Goal: Feedback & Contribution: Leave review/rating

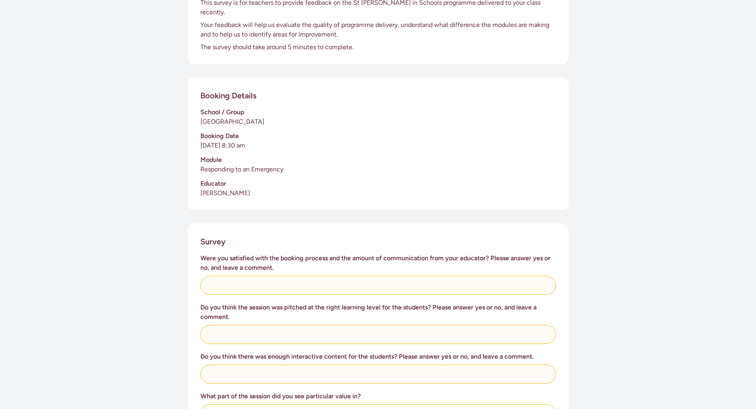
scroll to position [132, 0]
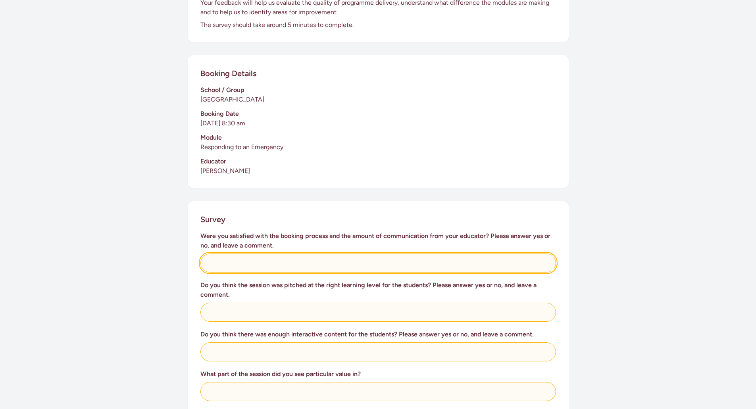
click at [259, 254] on input "text" at bounding box center [378, 263] width 356 height 19
type input "Yes, it was easy to timetable and adjust to our school situation."
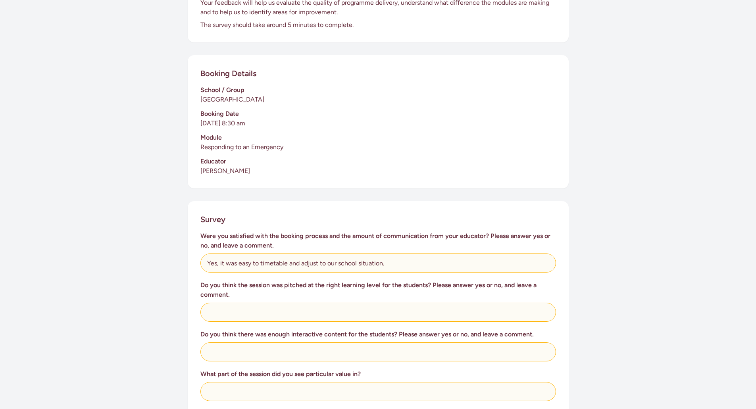
click at [326, 314] on div "Were you satisfied with the booking process and the amount of communication fro…" at bounding box center [378, 416] width 356 height 371
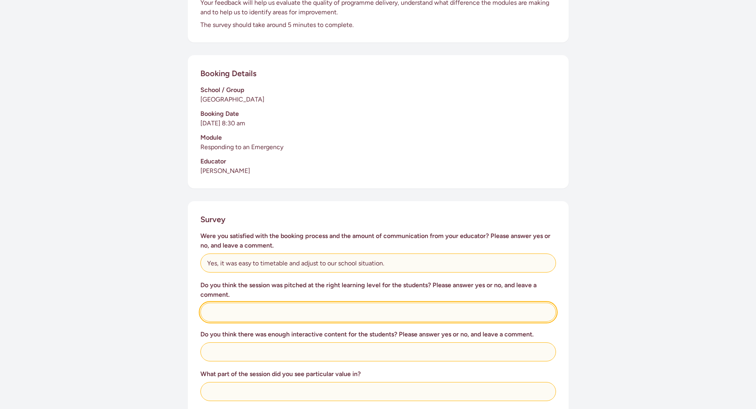
click at [232, 308] on input "text" at bounding box center [378, 312] width 356 height 19
click at [459, 306] on input "Yes. I sat in on the year 5 & 6 sesssion which was perfectly pitched. other tea…" at bounding box center [378, 312] width 356 height 19
type input "Yes. I sat in on the year 5 & 6 sesssion which was perfectly pitched. other tea…"
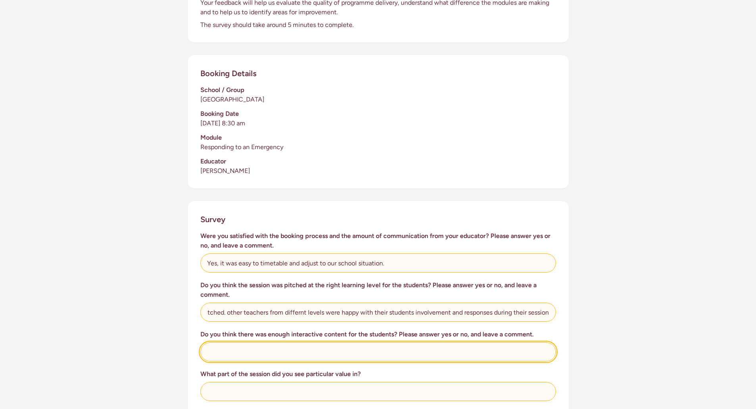
scroll to position [0, 0]
click at [272, 345] on input "text" at bounding box center [378, 352] width 356 height 19
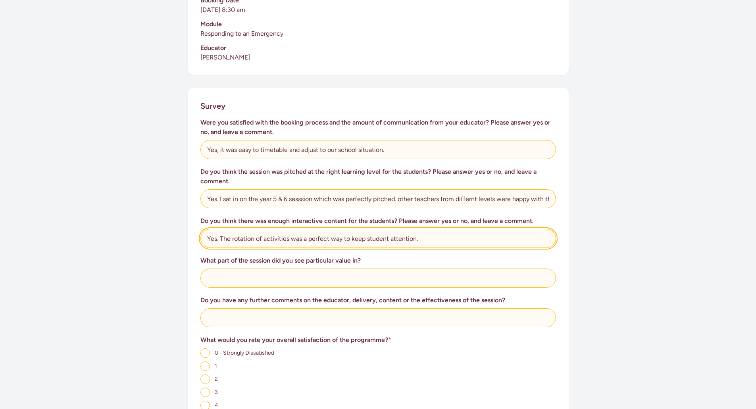
scroll to position [265, 0]
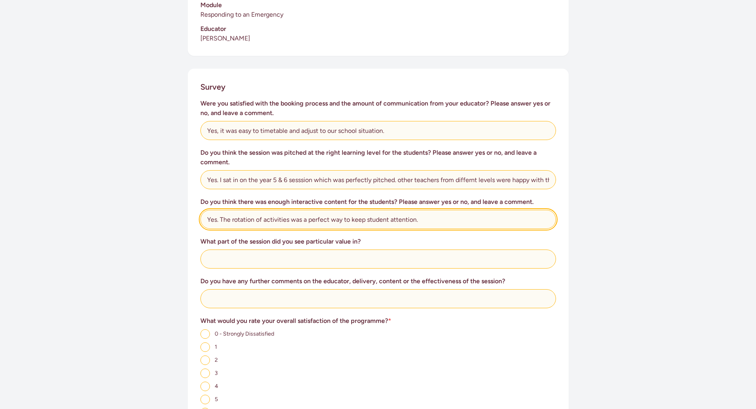
type input "Yes. The rotation of activities was a perfect way to keep student attention."
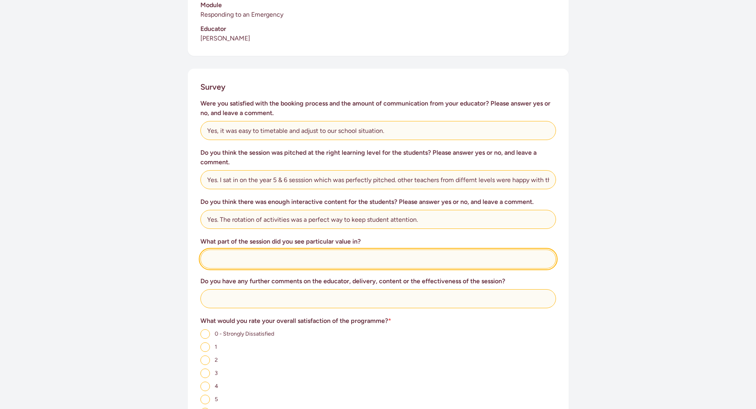
click at [248, 252] on input "text" at bounding box center [378, 259] width 356 height 19
click at [213, 251] on input "Th practical session and practice is essential to imbedding knowledge and respo…" at bounding box center [378, 259] width 356 height 19
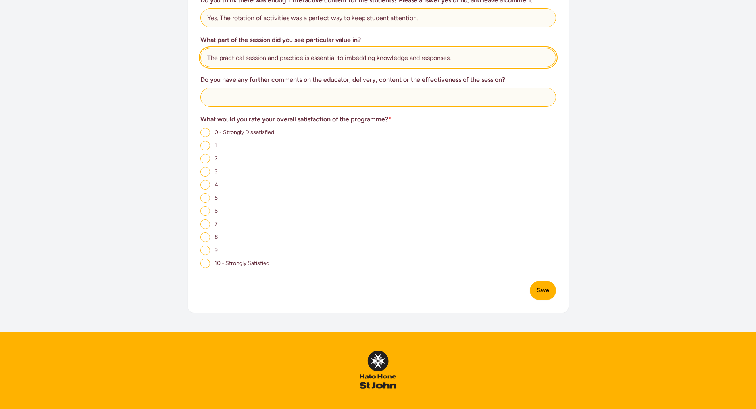
scroll to position [524, 0]
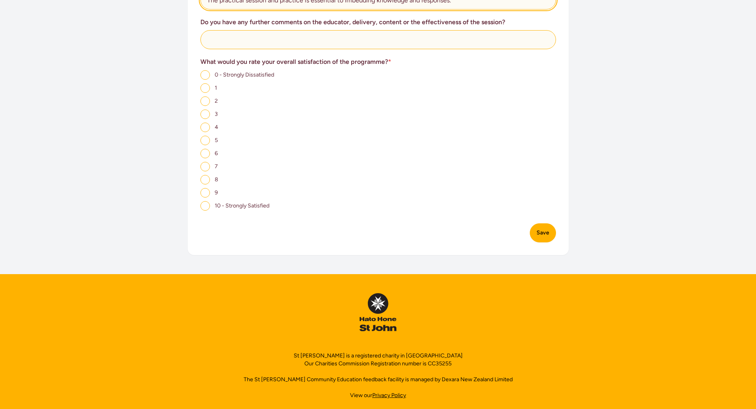
type input "The practical session and practice is essential to imbedding knowledge and resp…"
click at [205, 201] on input "10 - Strongly Satisfied" at bounding box center [205, 206] width 10 height 10
radio input "true"
click at [548, 224] on button "Save" at bounding box center [543, 233] width 26 height 19
